Goal: Find contact information: Find contact information

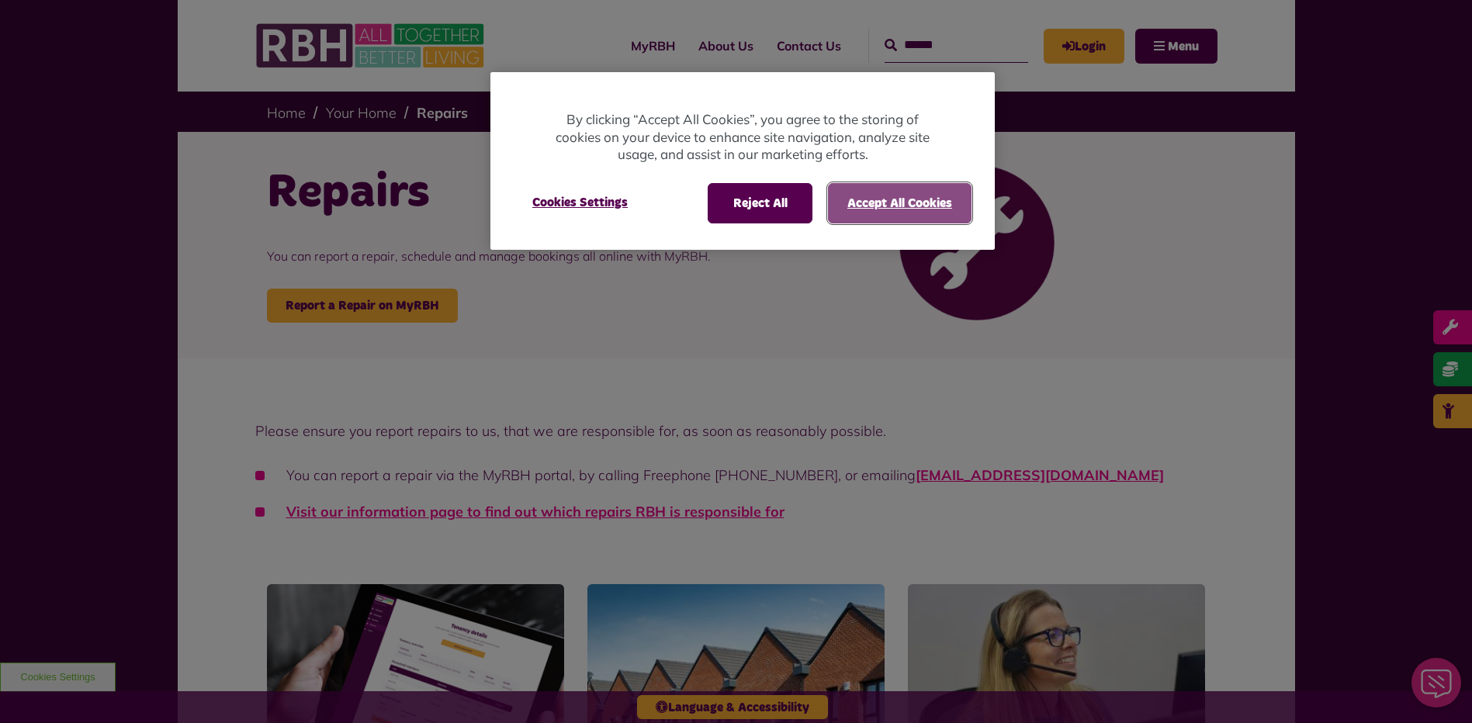
click at [885, 206] on button "Accept All Cookies" at bounding box center [900, 203] width 144 height 40
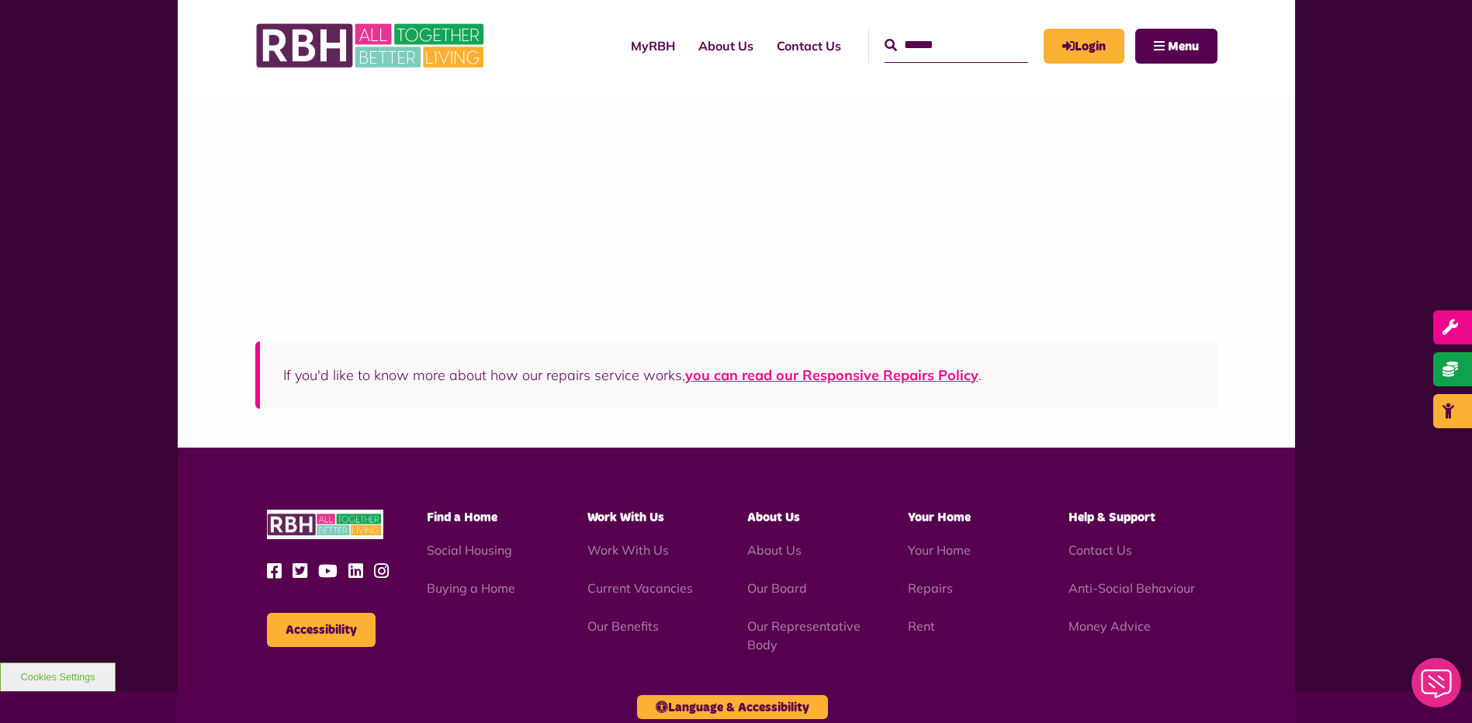
scroll to position [1630, 0]
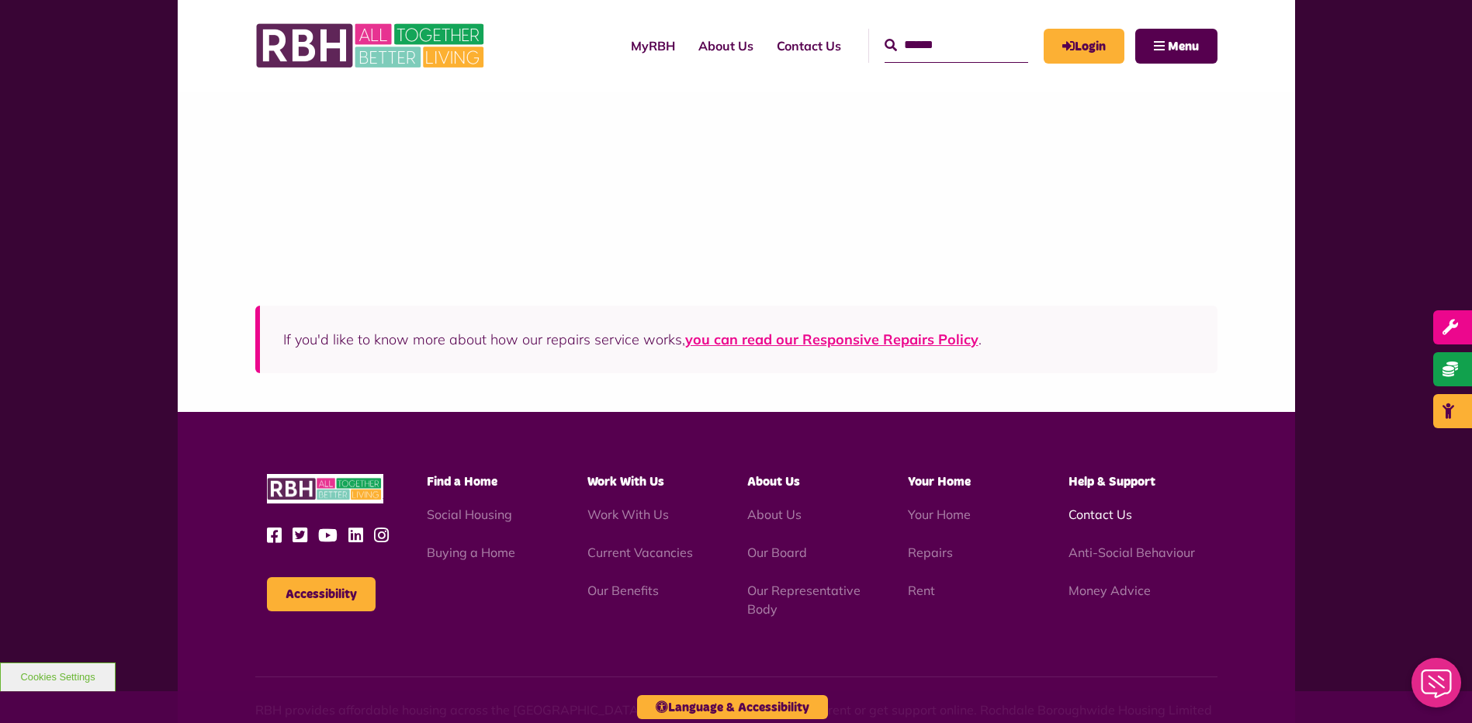
click at [1112, 516] on link "Contact Us" at bounding box center [1101, 515] width 64 height 16
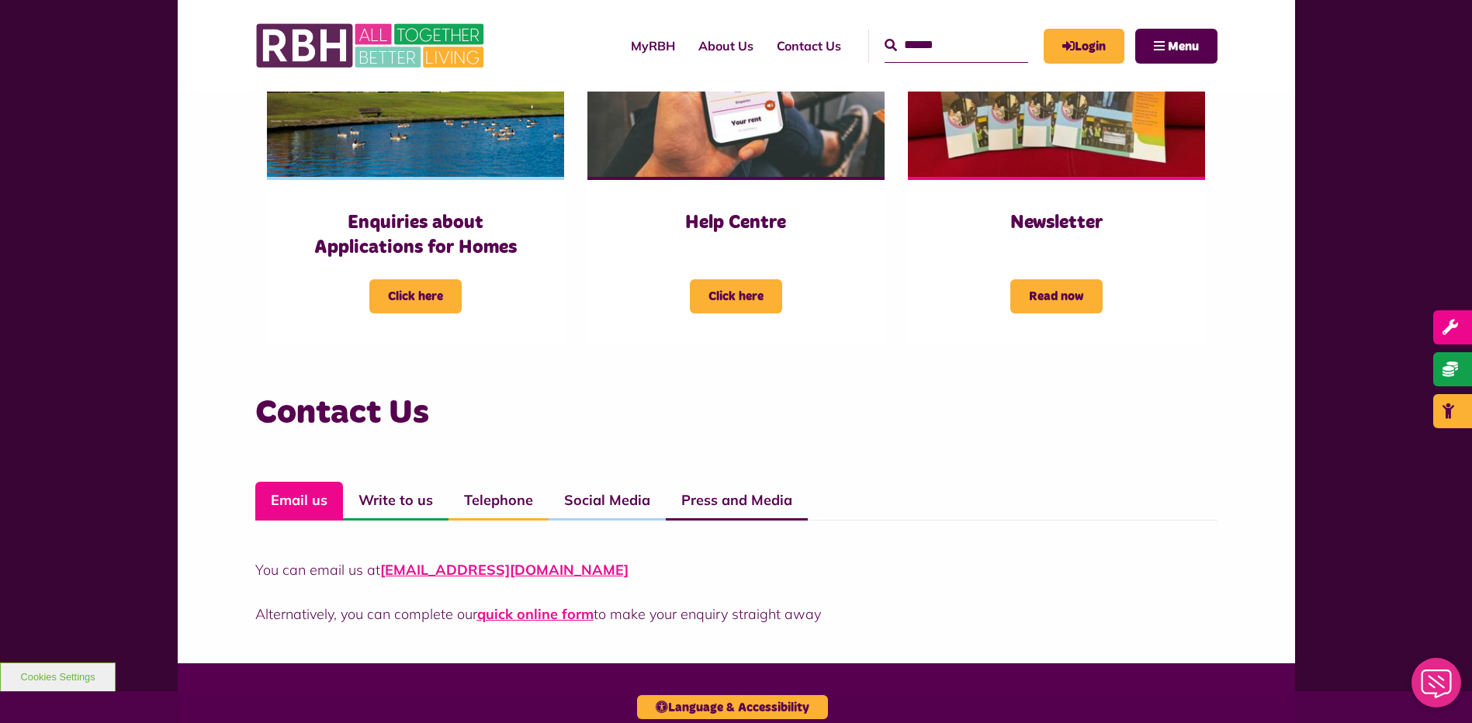
scroll to position [854, 0]
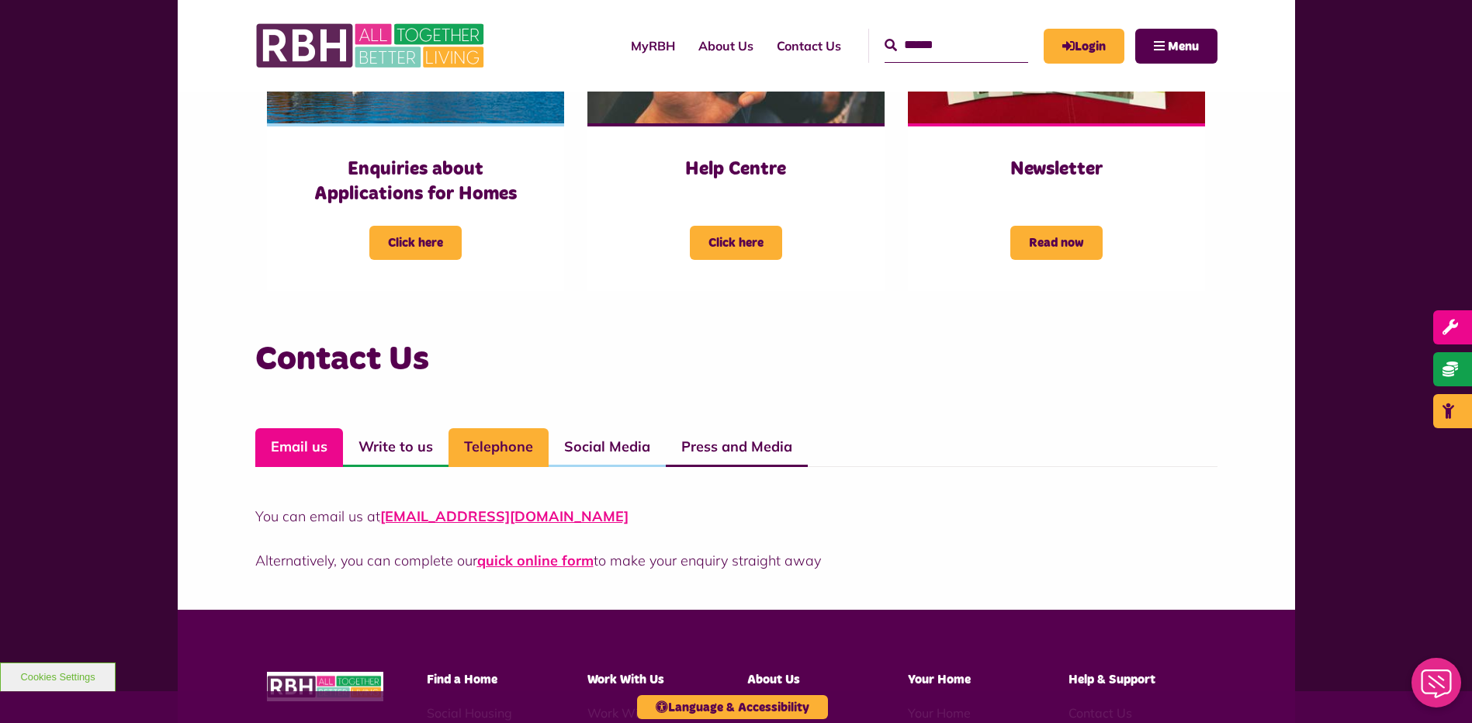
click at [494, 452] on link "Telephone" at bounding box center [499, 447] width 100 height 39
